Goal: Communication & Community: Share content

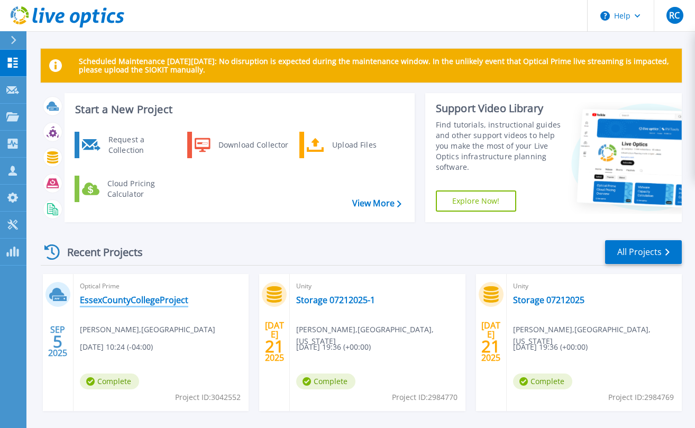
click at [131, 298] on link "EssexCountyCollegeProject" at bounding box center [134, 300] width 108 height 11
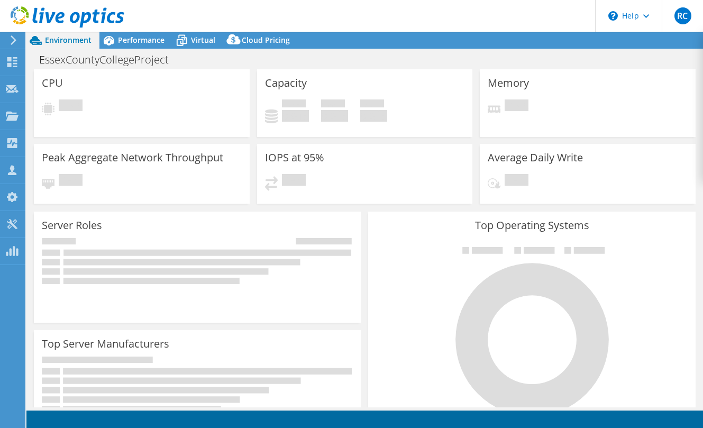
select select "USD"
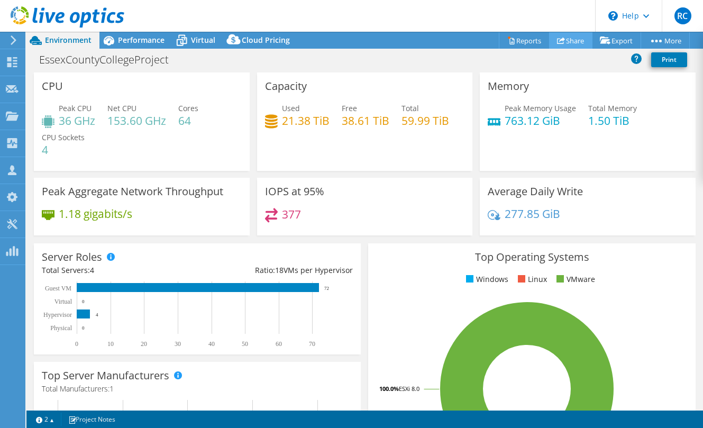
click at [568, 38] on link "Share" at bounding box center [570, 40] width 43 height 16
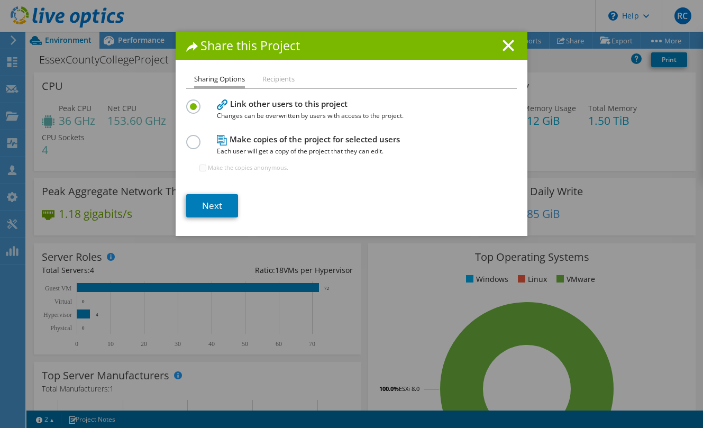
click at [194, 138] on label at bounding box center [195, 136] width 19 height 3
click at [0, 0] on input "radio" at bounding box center [0, 0] width 0 height 0
click at [205, 210] on link "Next" at bounding box center [212, 205] width 52 height 23
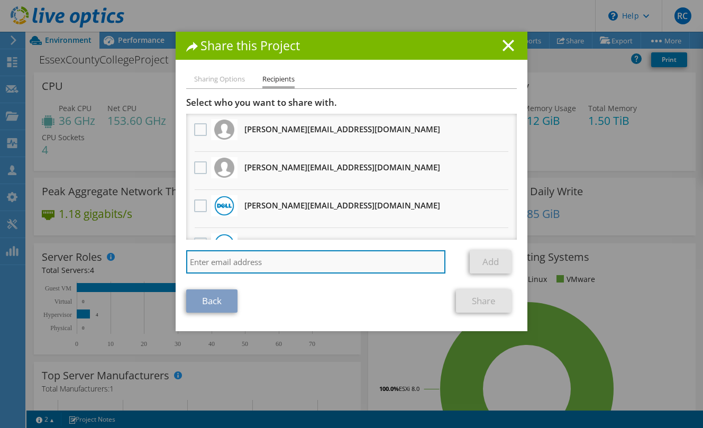
click at [232, 265] on input "search" at bounding box center [315, 261] width 259 height 23
paste input "[PERSON_NAME] <[EMAIL_ADDRESS][PERSON_NAME][DOMAIN_NAME]>"
click at [251, 263] on input "[PERSON_NAME] <[EMAIL_ADDRESS][PERSON_NAME][DOMAIN_NAME]>" at bounding box center [315, 261] width 259 height 23
type input "[EMAIL_ADDRESS][PERSON_NAME][DOMAIN_NAME]"
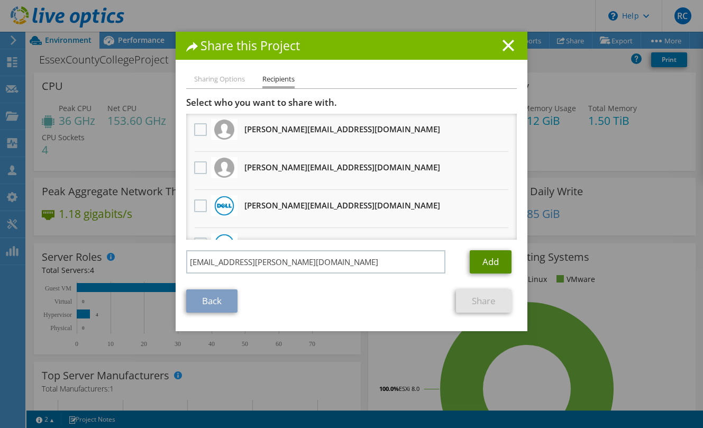
click at [482, 260] on link "Add" at bounding box center [491, 261] width 42 height 23
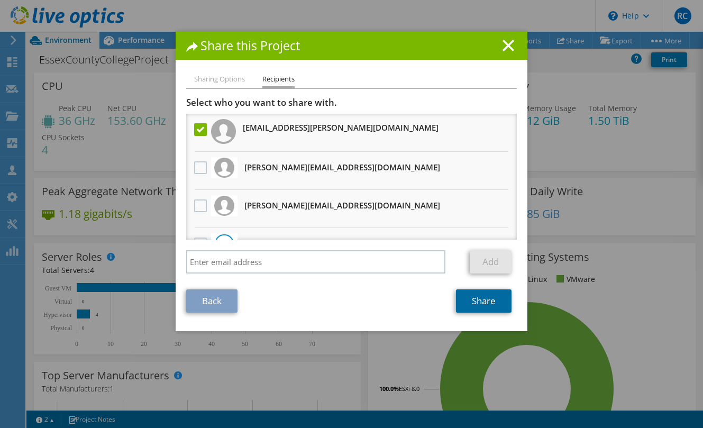
click at [481, 299] on link "Share" at bounding box center [484, 300] width 56 height 23
